Goal: Find specific page/section: Find specific page/section

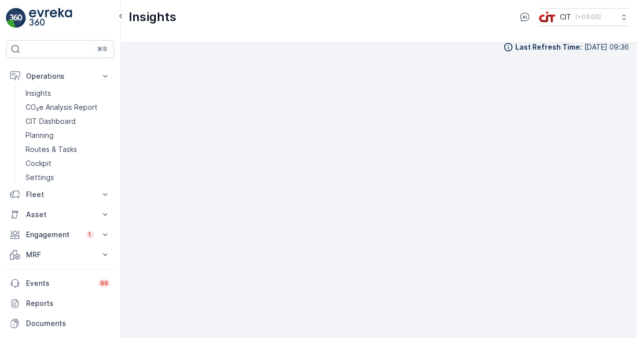
scroll to position [9, 0]
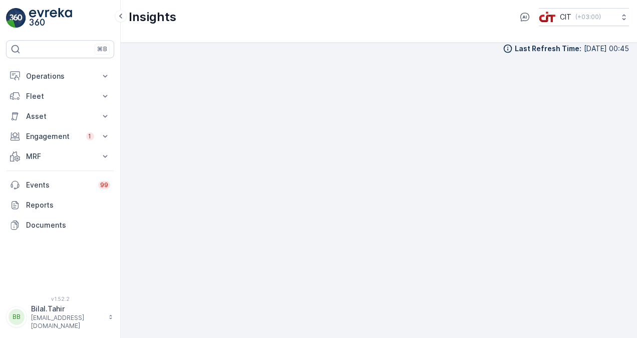
scroll to position [7, 0]
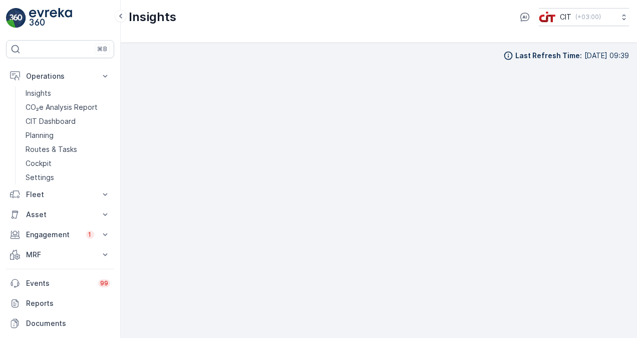
scroll to position [7, 0]
